Goal: Find specific page/section: Find specific page/section

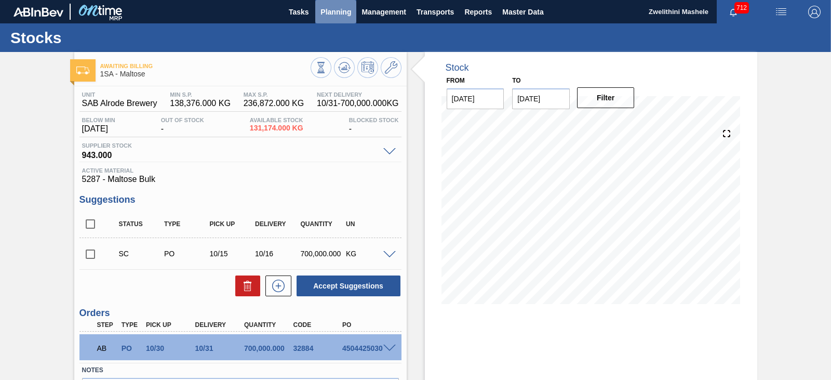
click at [330, 8] on span "Planning" at bounding box center [335, 12] width 31 height 12
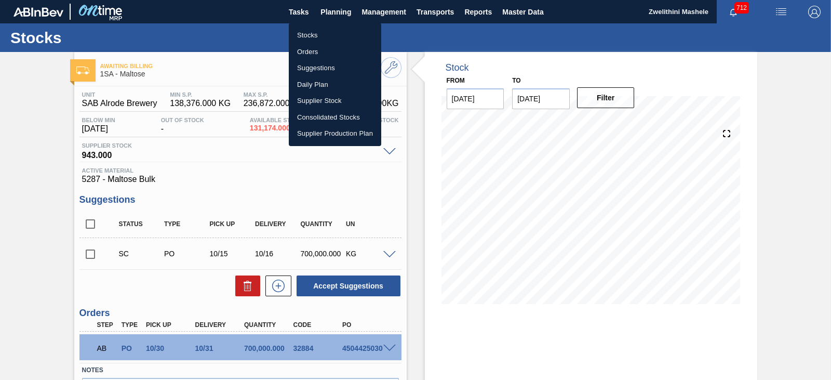
click at [389, 8] on div at bounding box center [415, 190] width 831 height 380
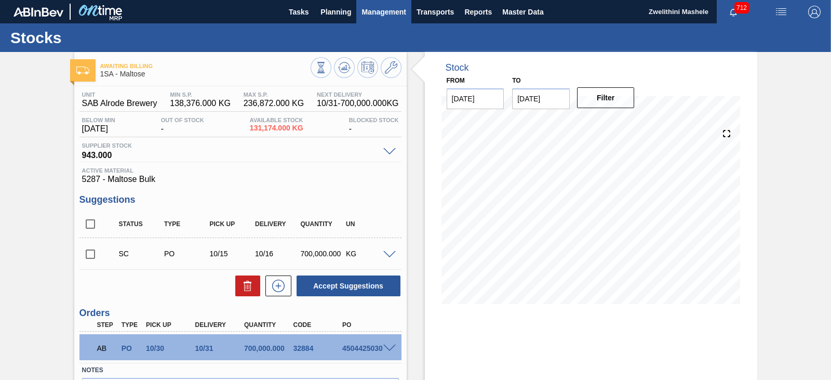
click at [385, 12] on span "Management" at bounding box center [383, 12] width 45 height 12
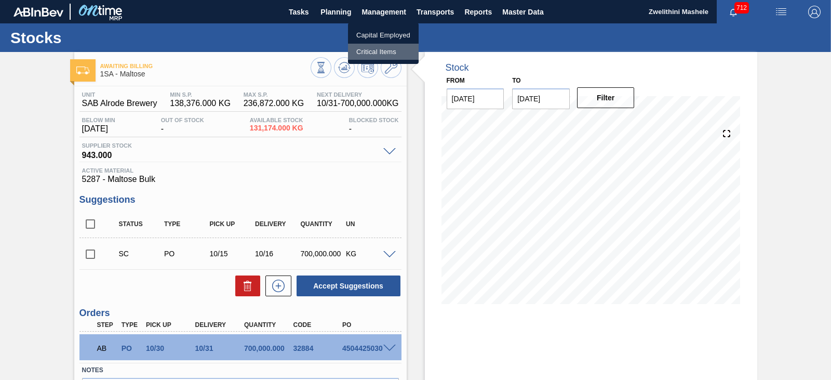
click at [381, 52] on li "Critical Items" at bounding box center [383, 52] width 71 height 17
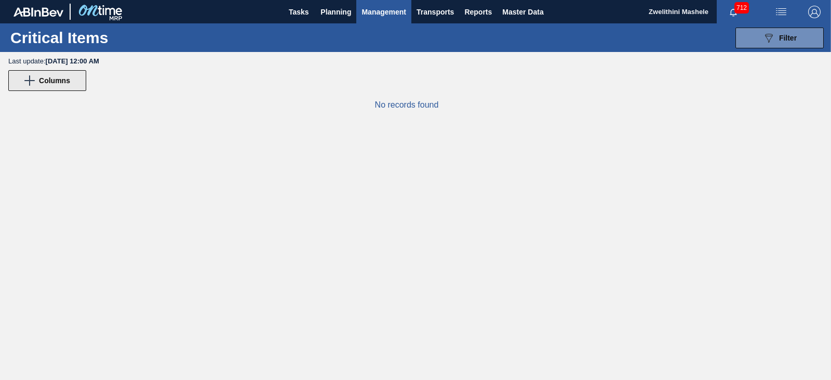
click at [59, 81] on span "Columns" at bounding box center [54, 80] width 31 height 8
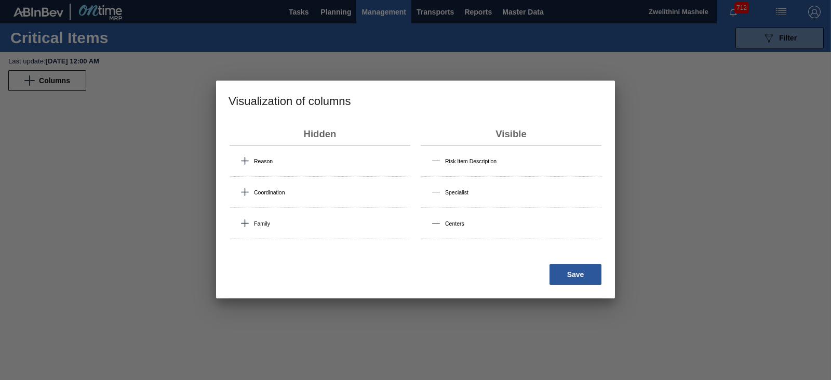
click at [258, 160] on span "Reason" at bounding box center [263, 161] width 19 height 6
click at [261, 161] on span "Reason" at bounding box center [263, 161] width 19 height 6
click at [582, 270] on button "Save" at bounding box center [575, 274] width 52 height 21
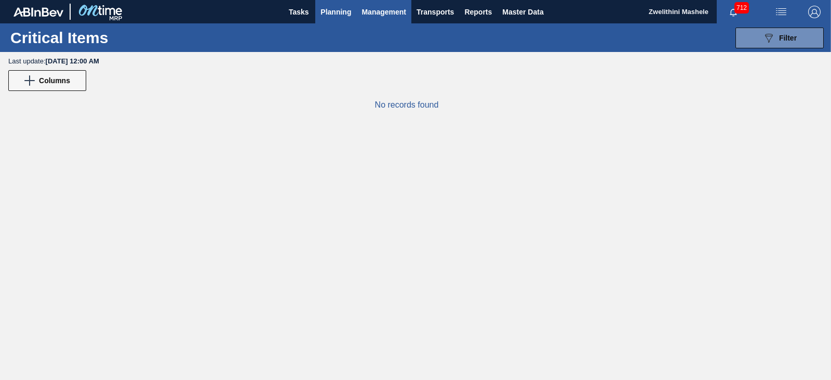
click at [329, 12] on span "Planning" at bounding box center [335, 12] width 31 height 12
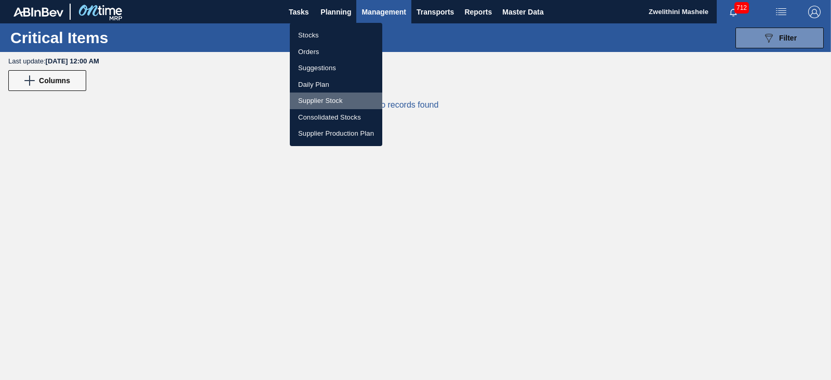
click at [331, 98] on li "Supplier Stock" at bounding box center [336, 100] width 92 height 17
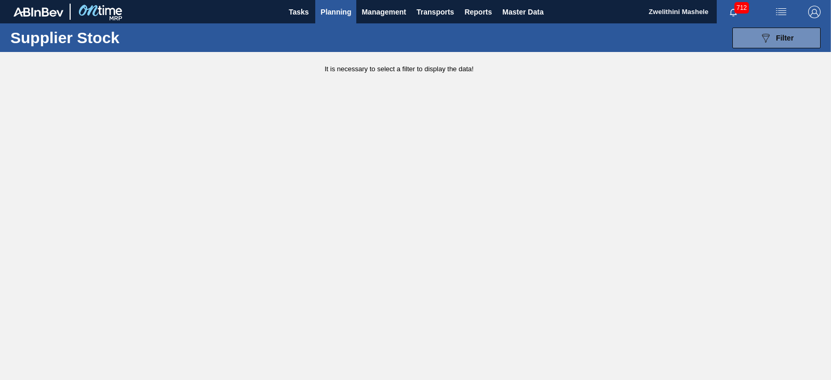
click at [329, 8] on span "Planning" at bounding box center [335, 12] width 31 height 12
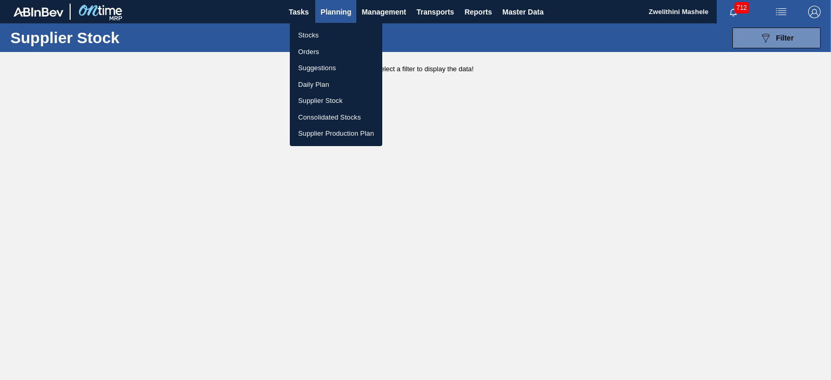
click at [325, 68] on li "Suggestions" at bounding box center [336, 68] width 92 height 17
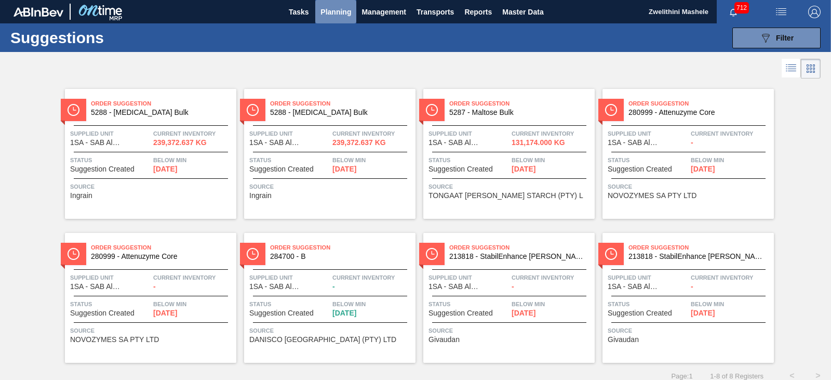
click at [339, 10] on span "Planning" at bounding box center [335, 12] width 31 height 12
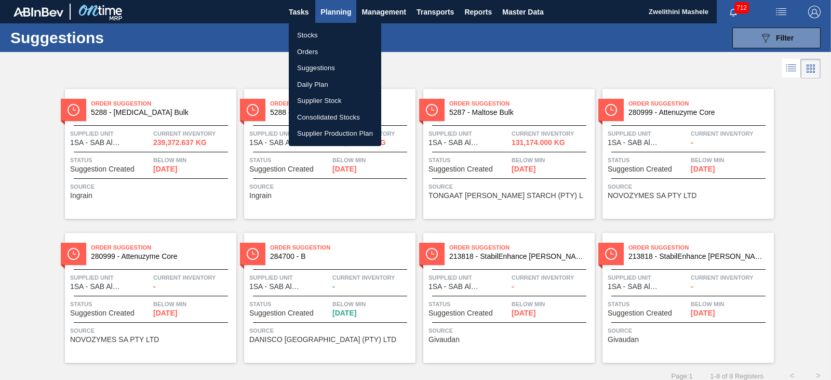
click at [325, 36] on li "Stocks" at bounding box center [335, 35] width 92 height 17
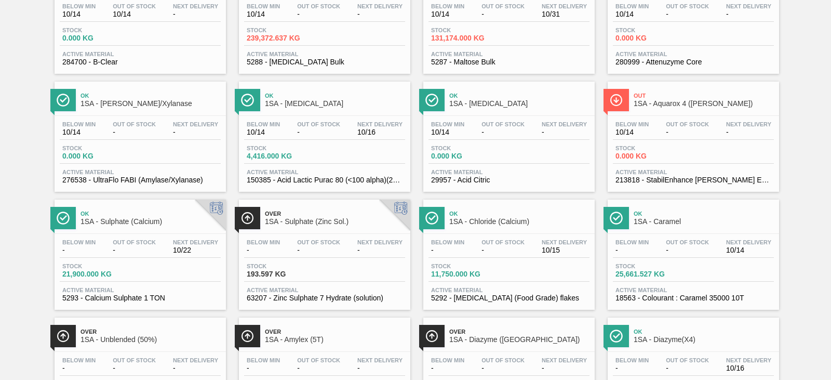
scroll to position [104, 0]
